Goal: Transaction & Acquisition: Purchase product/service

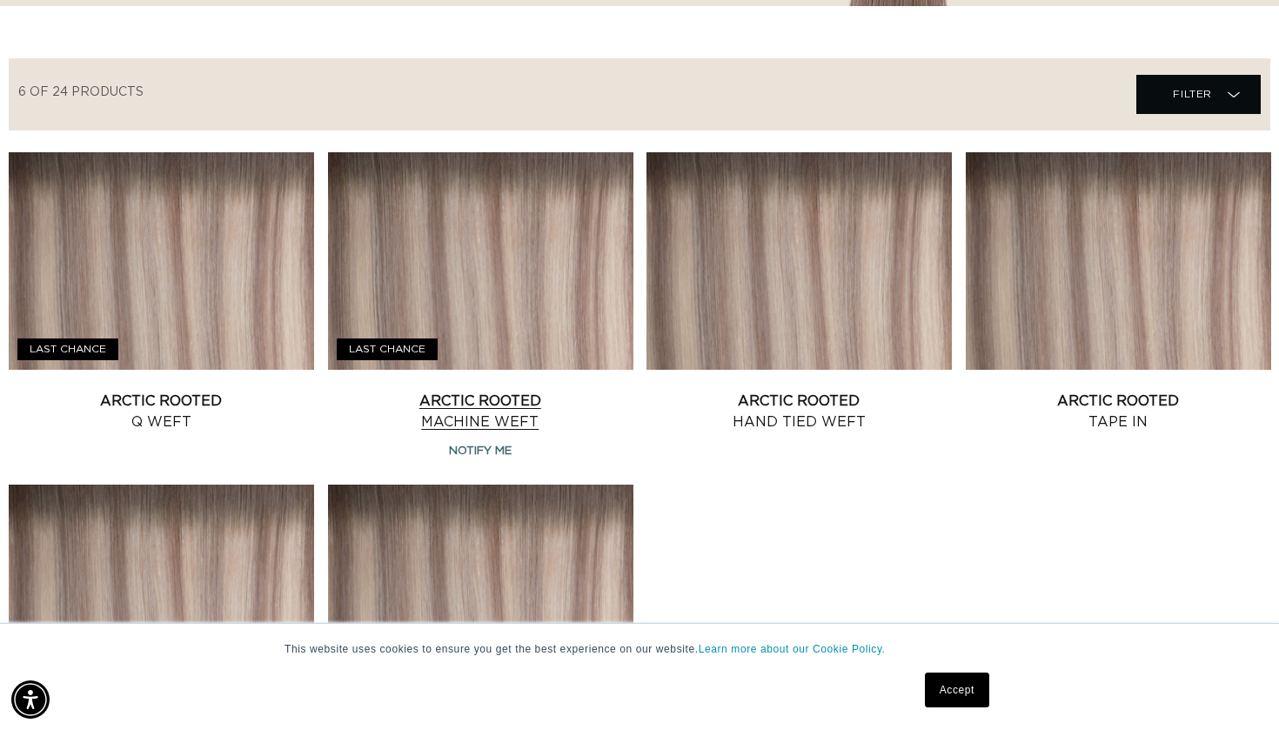
scroll to position [0, 2310]
click at [557, 391] on link "Arctic Rooted Machine Weft" at bounding box center [480, 412] width 305 height 42
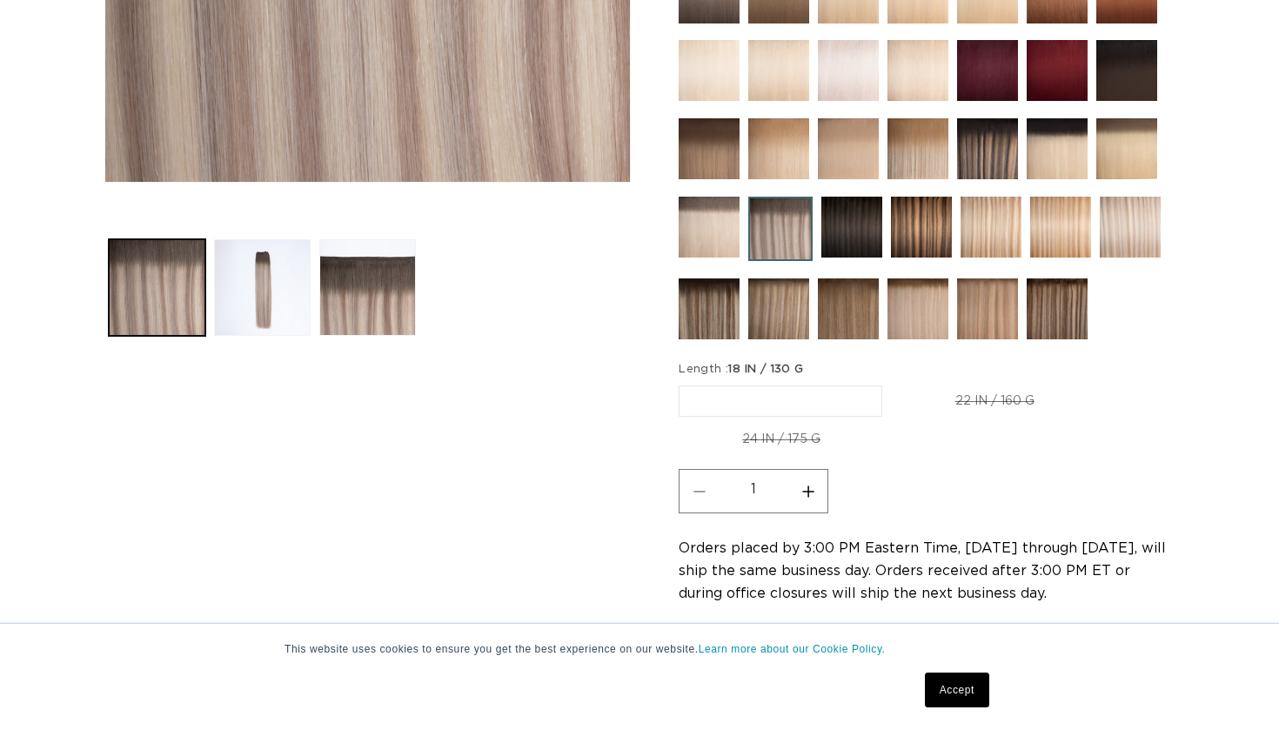
scroll to position [625, 0]
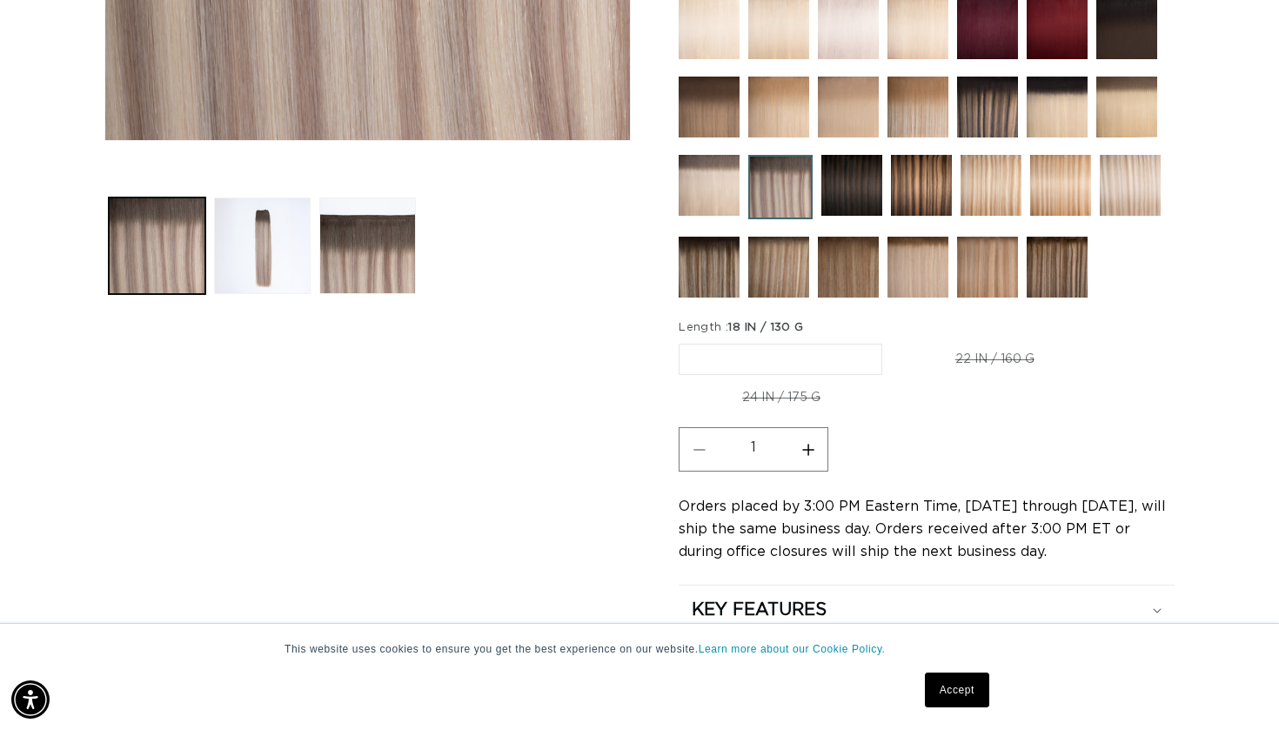
click at [966, 697] on link "Accept" at bounding box center [957, 689] width 64 height 35
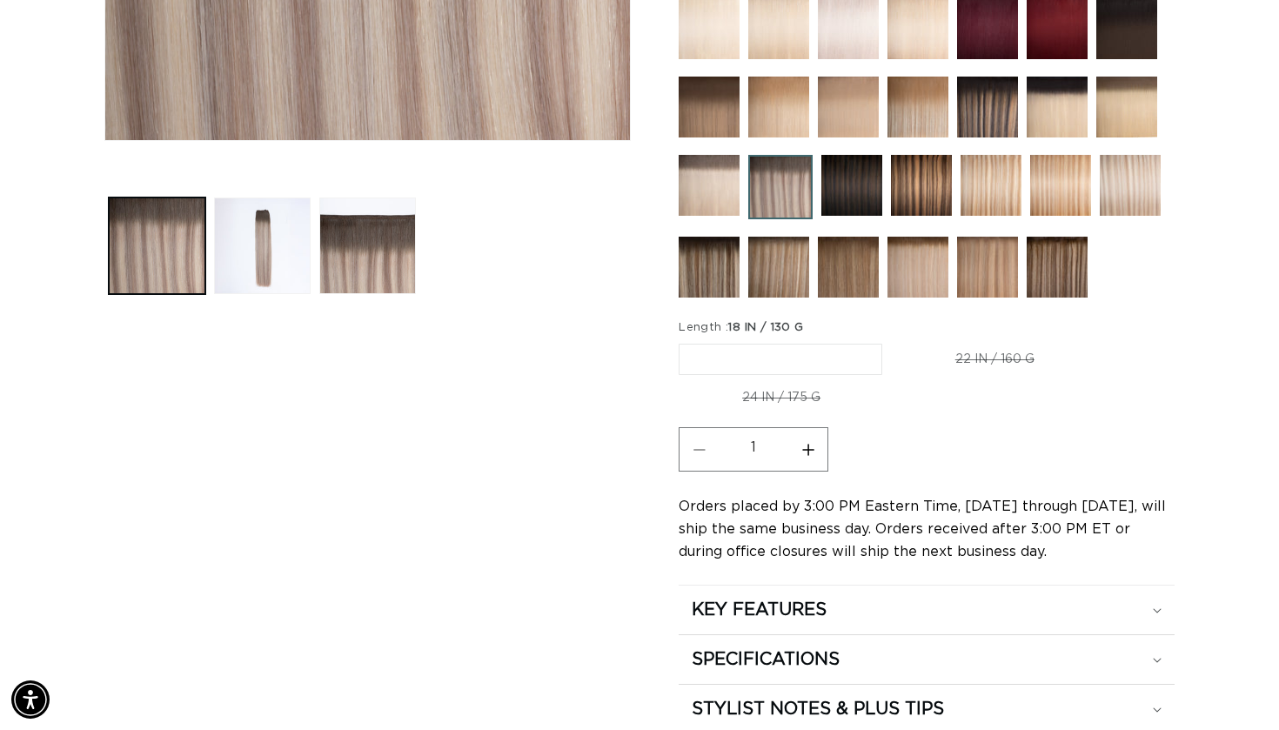
scroll to position [0, 1155]
click at [792, 391] on label "24 IN / 175 G Variant sold out or unavailable" at bounding box center [780, 398] width 205 height 30
click at [1106, 341] on input "24 IN / 175 G Variant sold out or unavailable" at bounding box center [1106, 340] width 1 height 1
radio input "true"
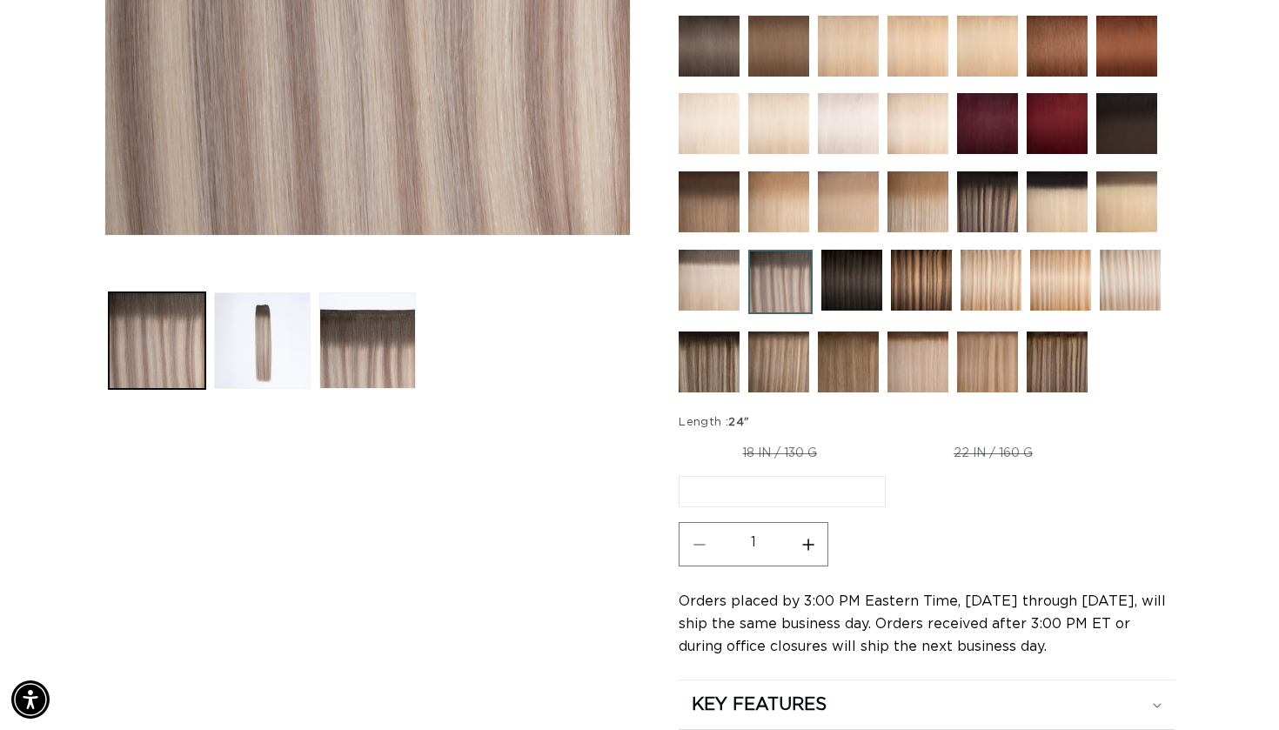
scroll to position [520, 0]
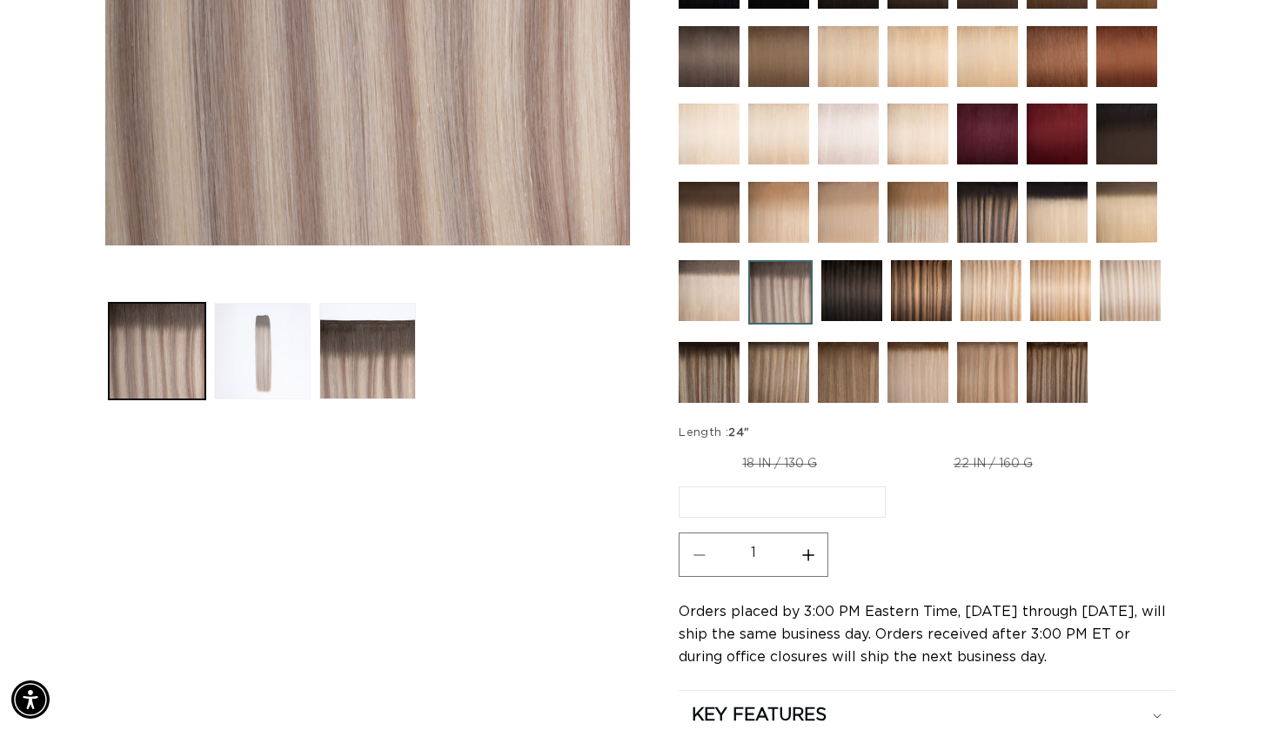
click at [304, 350] on button "Load image 2 in gallery view" at bounding box center [262, 351] width 97 height 97
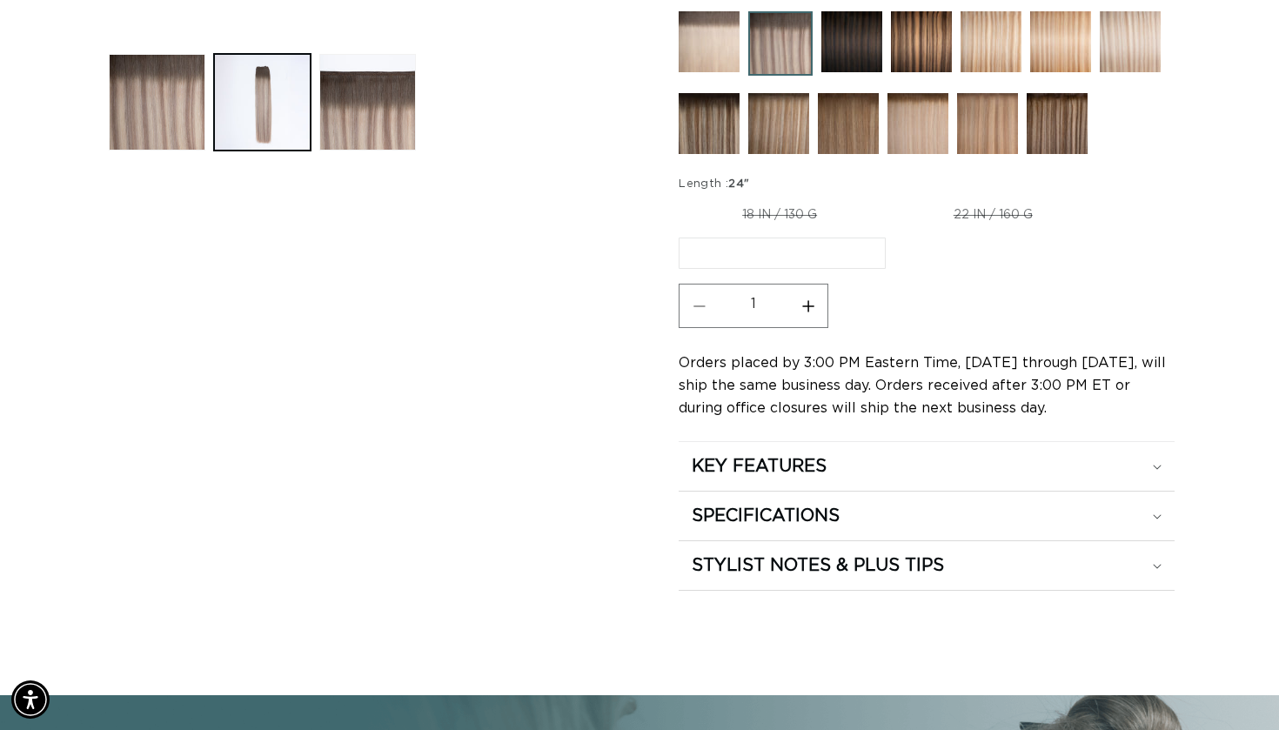
scroll to position [908, 0]
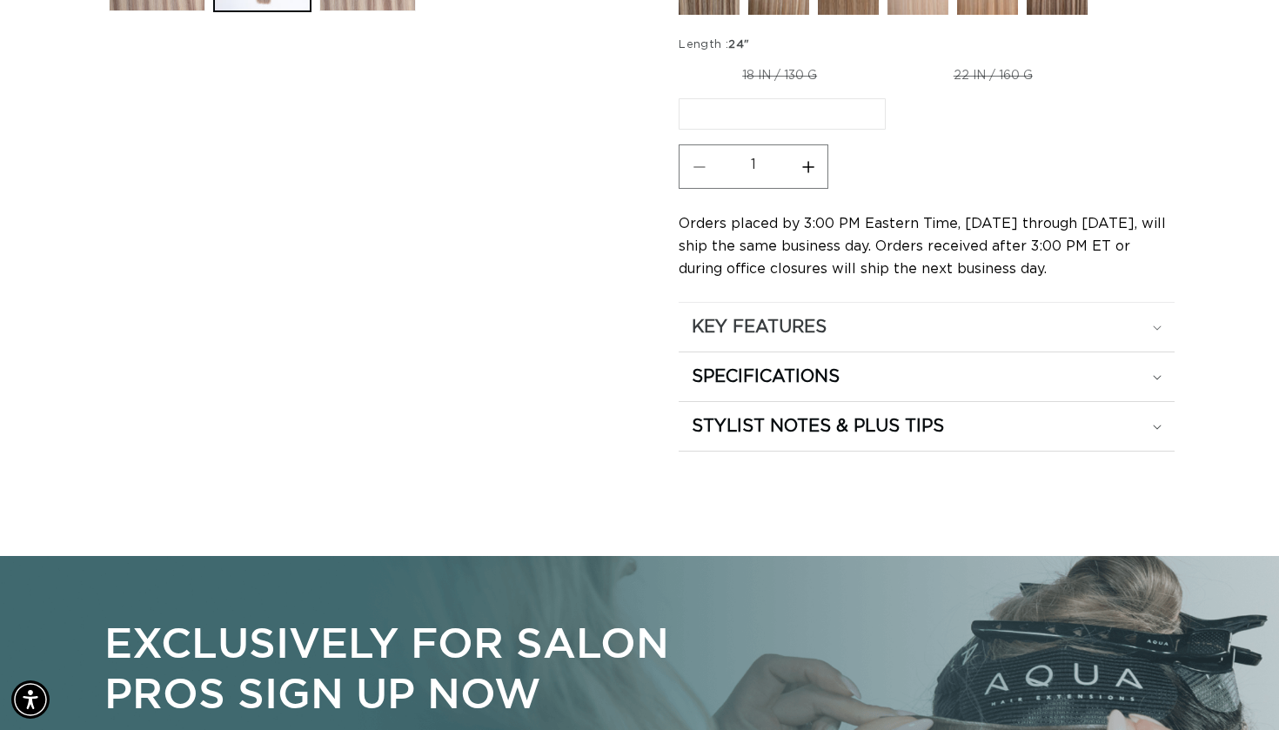
click at [808, 336] on h2 "KEY FEATURES" at bounding box center [759, 327] width 135 height 23
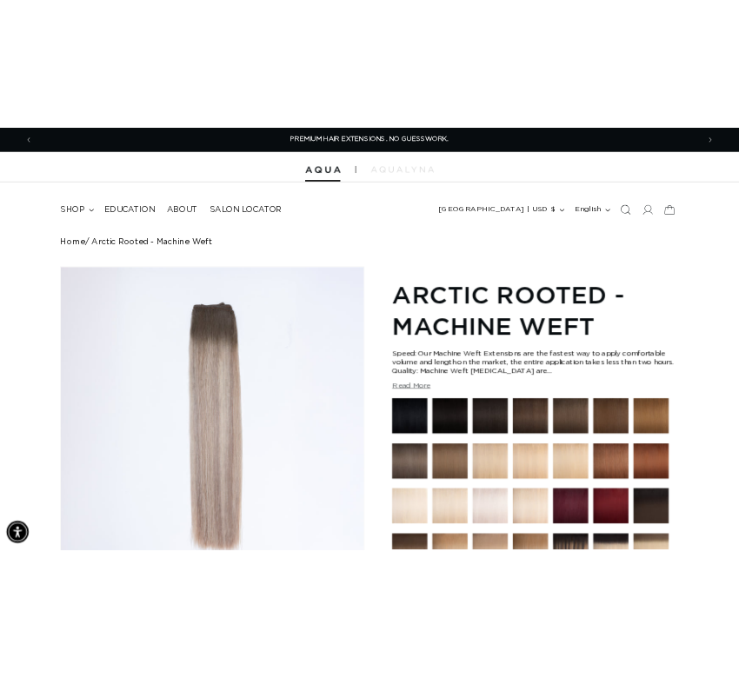
scroll to position [0, 0]
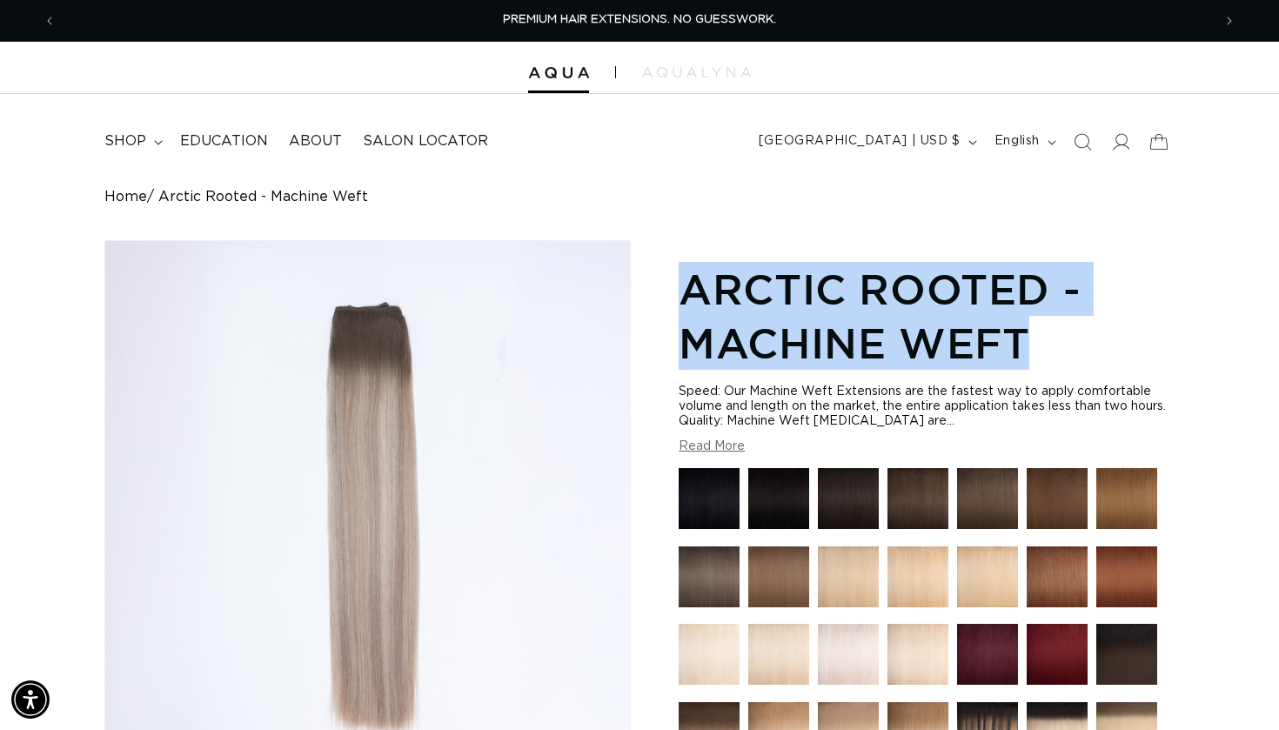
drag, startPoint x: 1029, startPoint y: 351, endPoint x: 672, endPoint y: 283, distance: 363.0
copy h1 "Arctic Rooted - Machine Weft"
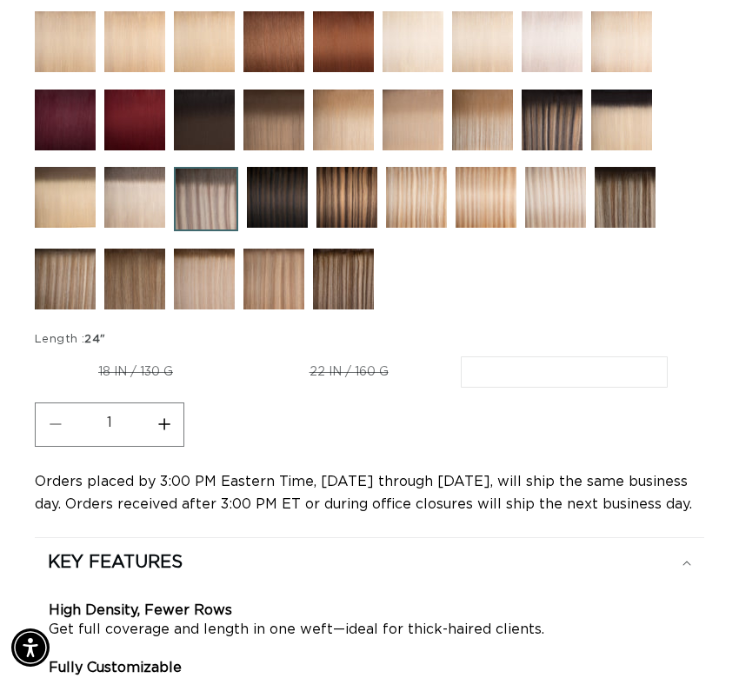
click at [565, 367] on label "24 IN / 175 G Variant sold out or unavailable" at bounding box center [564, 372] width 207 height 31
click at [462, 354] on input "24 IN / 175 G Variant sold out or unavailable" at bounding box center [461, 353] width 1 height 1
click at [367, 371] on label "22 IN / 160 G Variant sold out or unavailable" at bounding box center [349, 373] width 206 height 30
click at [246, 354] on input "22 IN / 160 G Variant sold out or unavailable" at bounding box center [245, 353] width 1 height 1
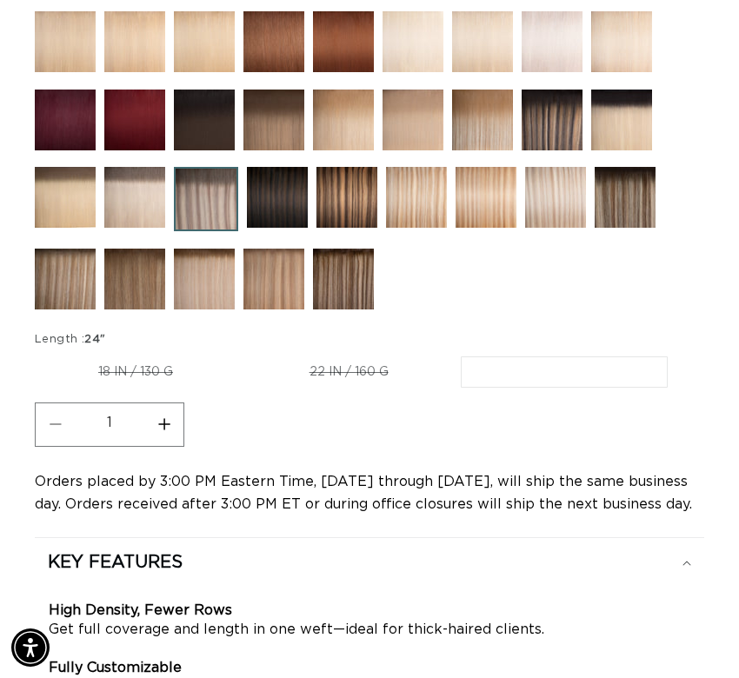
radio input "true"
click at [624, 378] on label "24 IN / 175 G Variant sold out or unavailable" at bounding box center [565, 373] width 205 height 30
click at [464, 354] on input "24 IN / 175 G Variant sold out or unavailable" at bounding box center [463, 353] width 1 height 1
radio input "true"
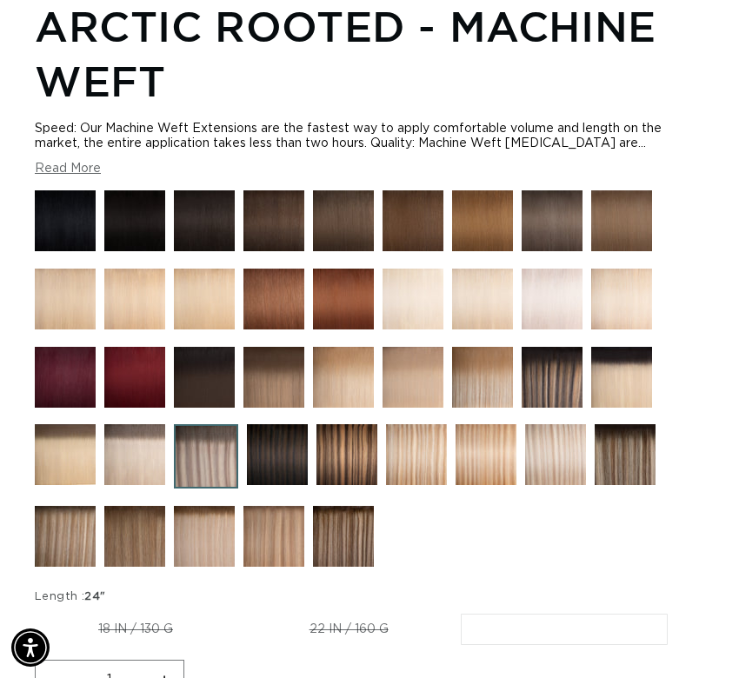
scroll to position [0, 647]
click at [543, 227] on img at bounding box center [552, 220] width 61 height 61
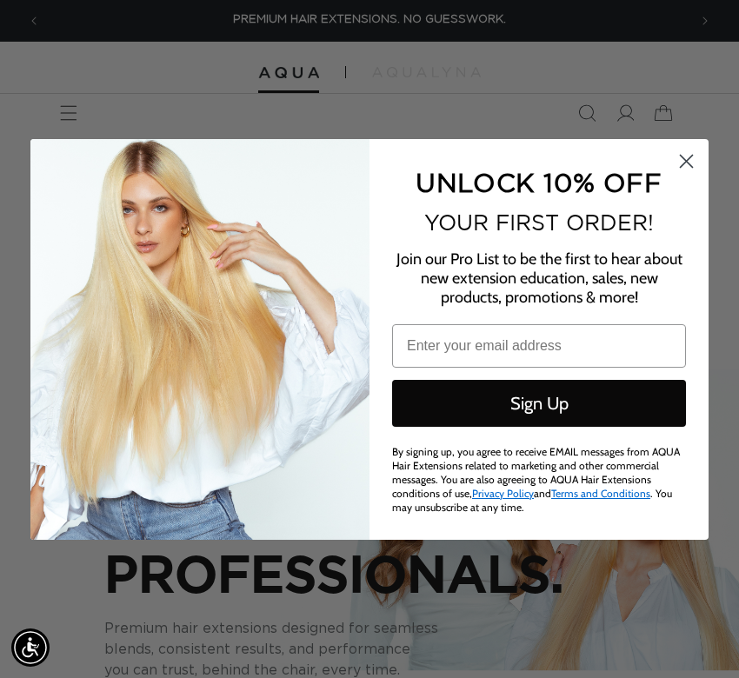
click at [696, 149] on icon "Close dialog" at bounding box center [687, 161] width 30 height 30
click at [696, 149] on div "Close dialog UNLOCK 10% OFF YOUR FIRST ORDER! Join our Pro List to be the first…" at bounding box center [369, 339] width 678 height 401
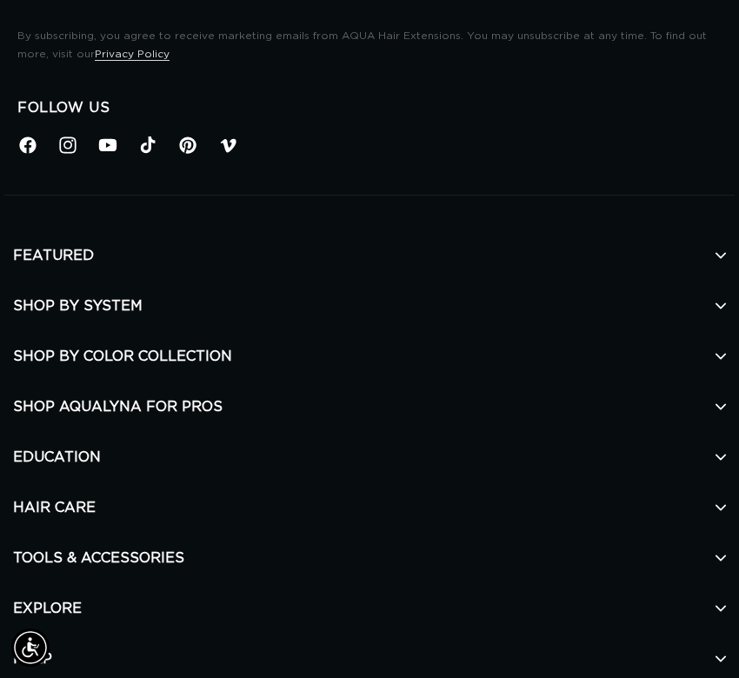
scroll to position [0, 1294]
